Goal: Information Seeking & Learning: Find specific fact

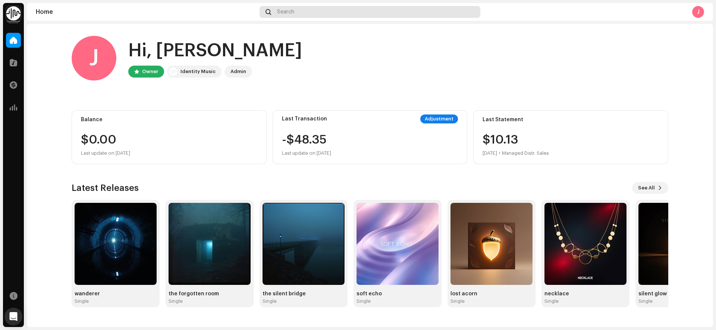
click at [307, 9] on div "Search" at bounding box center [369, 12] width 221 height 12
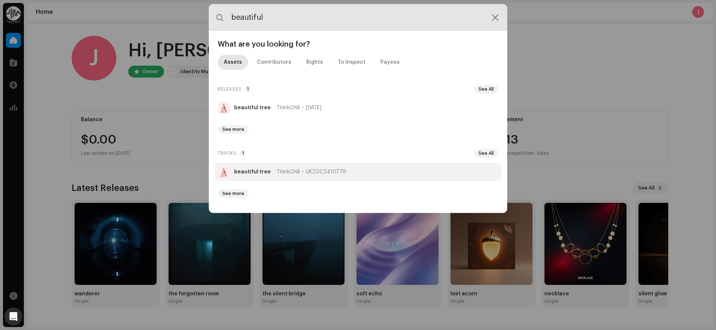
type input "beautiful"
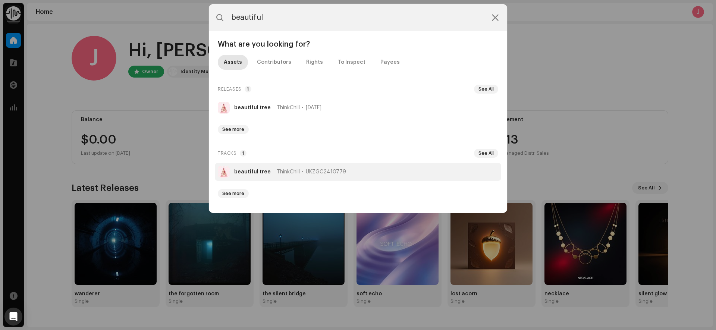
click at [317, 169] on span "UKZGC2410779" at bounding box center [326, 172] width 40 height 6
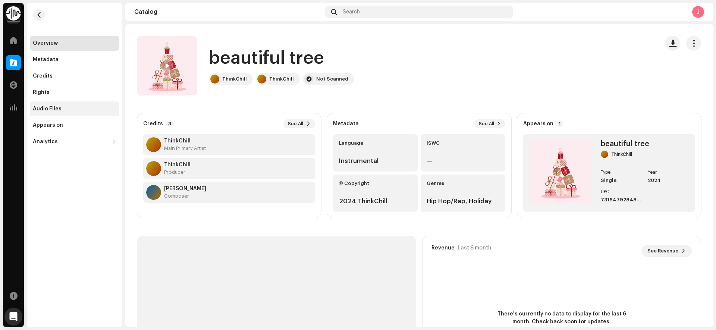
click at [55, 107] on div "Audio Files" at bounding box center [47, 109] width 29 height 6
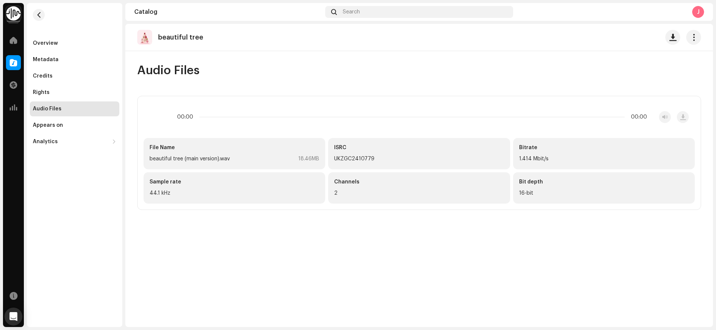
click at [350, 160] on div "UKZGC2410779" at bounding box center [419, 158] width 170 height 9
copy div "UKZGC2410779"
click at [55, 122] on div "Appears on" at bounding box center [74, 125] width 89 height 15
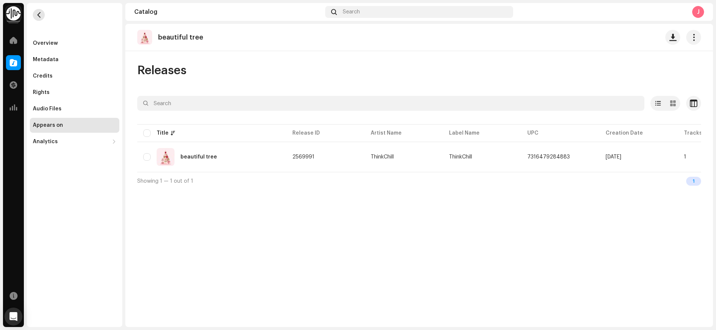
click at [40, 16] on span "button" at bounding box center [39, 15] width 6 height 6
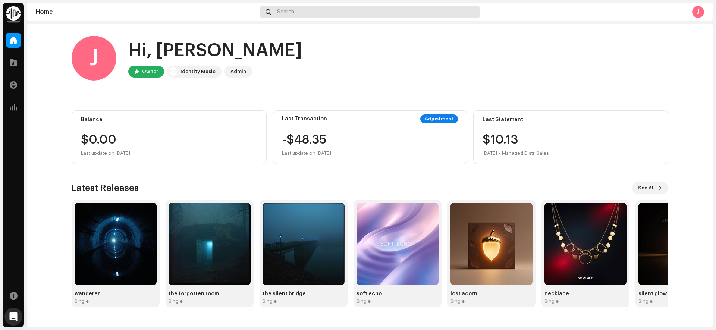
click at [308, 15] on div "Search" at bounding box center [369, 12] width 221 height 12
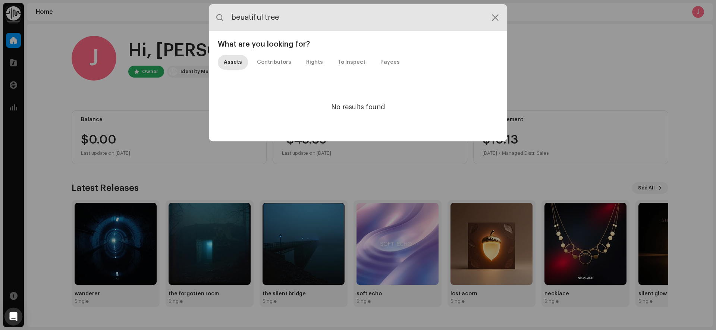
click at [247, 18] on input "beuatiful tree" at bounding box center [358, 17] width 298 height 27
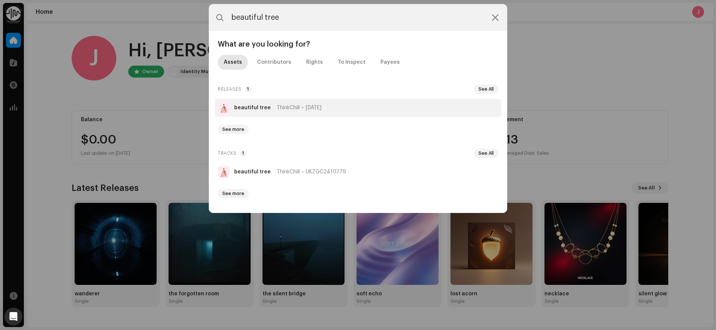
type input "beautiful tree"
click at [298, 107] on div "ThinkChill [DATE]" at bounding box center [299, 108] width 45 height 6
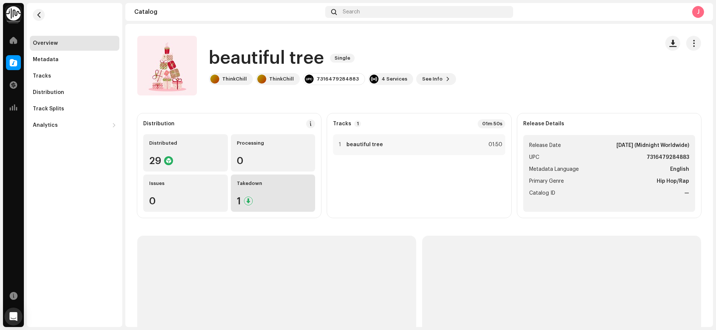
click at [254, 191] on div "Takedown 1" at bounding box center [273, 192] width 85 height 37
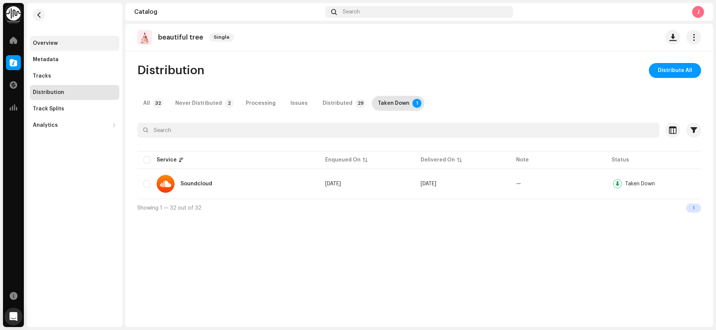
click at [48, 43] on div "Overview" at bounding box center [45, 43] width 25 height 6
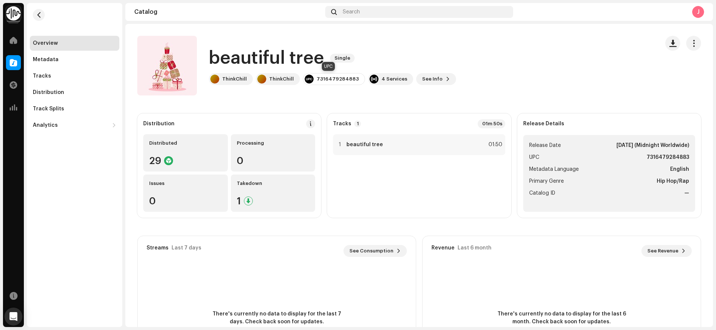
click at [323, 80] on div "7316479284883" at bounding box center [337, 79] width 42 height 6
copy div "7316479284883"
